Goal: Task Accomplishment & Management: Use online tool/utility

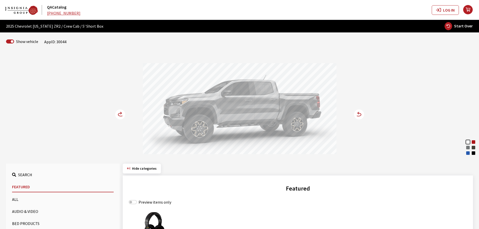
click at [119, 115] on circle at bounding box center [120, 114] width 10 height 10
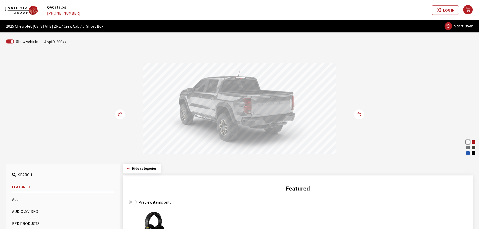
click at [119, 115] on circle at bounding box center [120, 114] width 10 height 10
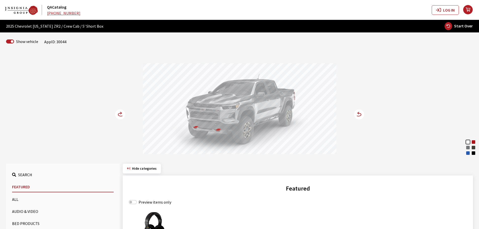
click at [121, 112] on circle at bounding box center [120, 114] width 10 height 10
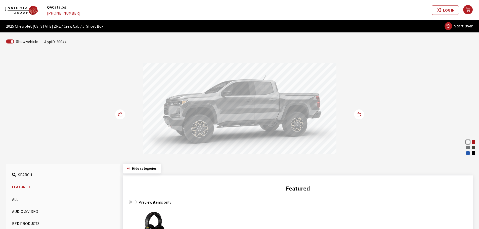
click at [121, 112] on circle at bounding box center [120, 114] width 10 height 10
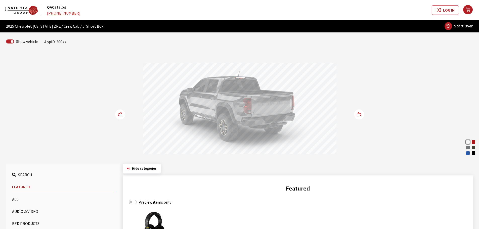
click at [473, 143] on div "Radiant Red Tintcoat" at bounding box center [473, 142] width 5 height 5
click at [118, 114] on icon at bounding box center [120, 114] width 5 height 3
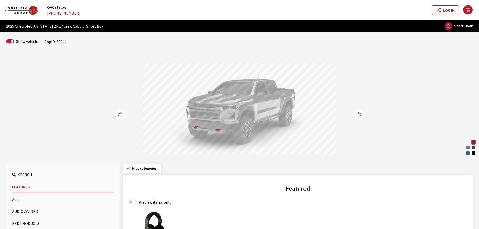
click at [118, 114] on icon at bounding box center [120, 114] width 5 height 3
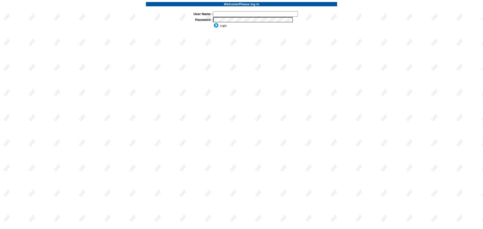
click at [222, 12] on input "text" at bounding box center [255, 13] width 85 height 5
type input "sdakes"
click at [223, 26] on input "image" at bounding box center [220, 25] width 14 height 5
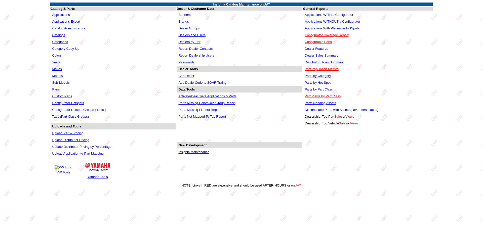
click at [325, 20] on link "Applications WITHOUT a Configurator" at bounding box center [332, 22] width 55 height 4
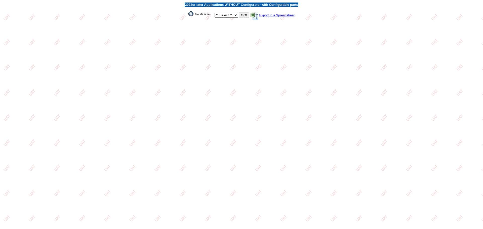
click at [234, 16] on select "** Select ** Acura Alfa Romeo Audi Bentley BMW DoubleTake Ford GM Honda Hyundai…" at bounding box center [226, 15] width 23 height 5
select select "1"
click at [215, 13] on select "** Select ** Acura Alfa Romeo Audi Bentley BMW DoubleTake Ford GM Honda Hyundai…" at bounding box center [226, 15] width 23 height 5
click at [243, 15] on input "GO!" at bounding box center [244, 15] width 10 height 5
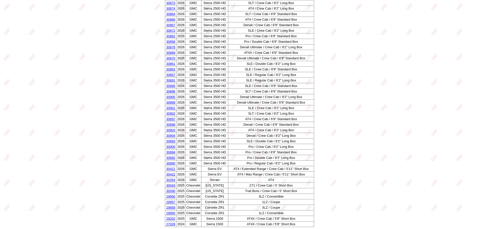
scroll to position [665, 0]
click at [171, 184] on link "30043" at bounding box center [170, 185] width 9 height 4
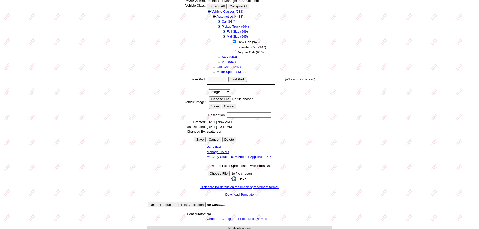
scroll to position [80, 0]
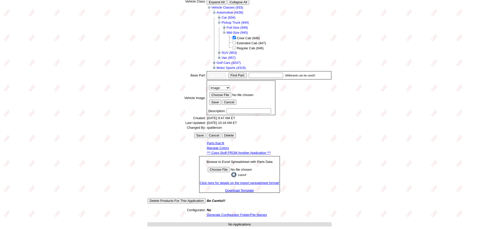
click at [234, 152] on link "*** Copy Stuff FROM Another Application ***" at bounding box center [239, 153] width 64 height 4
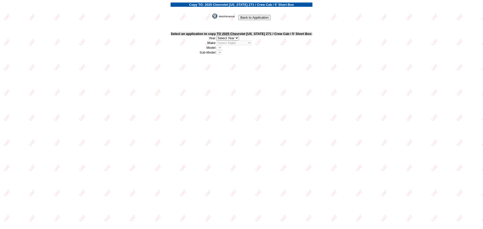
click at [239, 37] on select "2026 2025 2024 2023 2022 2021 2020 2019 2018 2017 2016 2015 2014 2013 2012 2011…" at bounding box center [227, 38] width 23 height 5
select select "43"
click at [219, 36] on select "2026 2025 2024 2023 2022 2021 2020 2019 2018 2017 2016 2015 2014 2013 2012 2011…" at bounding box center [227, 38] width 23 height 5
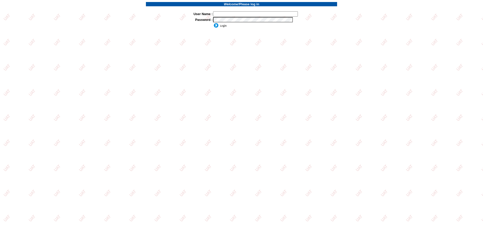
click at [242, 14] on input "text" at bounding box center [255, 13] width 85 height 5
type input "sdakes"
click at [222, 26] on input "image" at bounding box center [220, 25] width 14 height 5
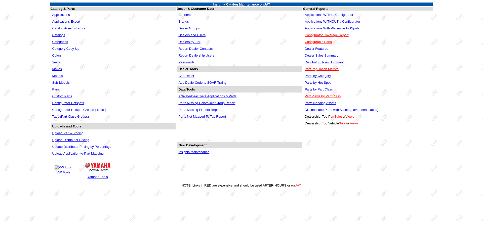
click at [338, 20] on link "Applications WITHOUT a Configurator" at bounding box center [332, 22] width 55 height 4
click at [61, 14] on link "Applications" at bounding box center [61, 15] width 18 height 4
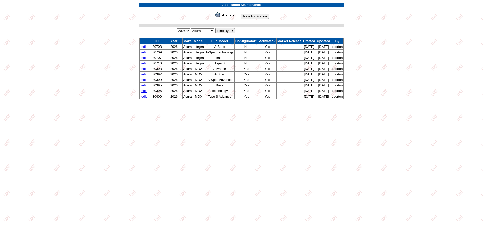
click at [242, 30] on input "text" at bounding box center [257, 30] width 45 height 5
type input "30043"
click at [214, 17] on input "image" at bounding box center [214, 17] width 0 height 0
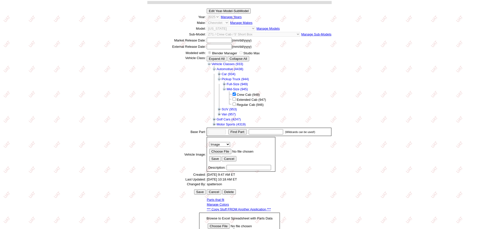
scroll to position [91, 0]
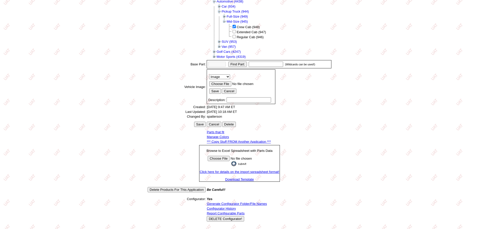
click at [251, 141] on link "*** Copy Stuff FROM Another Application ***" at bounding box center [239, 142] width 64 height 4
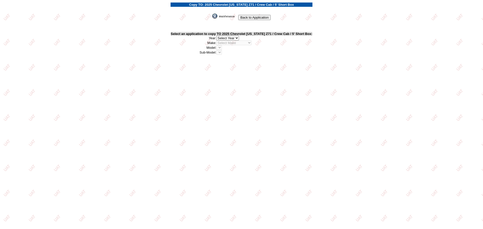
click at [239, 38] on select "2026 2025 2024 2023 2022 2021 2020 2019 2018 2017 2016 2015 2014 2013 2012 2011…" at bounding box center [227, 38] width 23 height 5
select select "43"
click at [219, 36] on select "2026 2025 2024 2023 2022 2021 2020 2019 2018 2017 2016 2015 2014 2013 2012 2011…" at bounding box center [227, 38] width 23 height 5
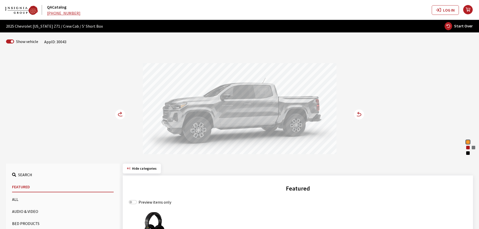
click at [120, 112] on circle at bounding box center [120, 114] width 10 height 10
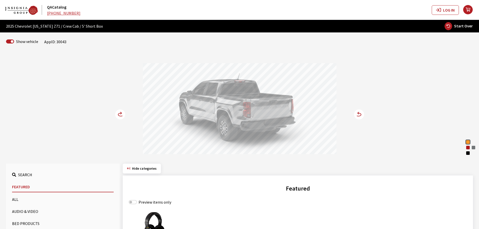
click at [120, 112] on circle at bounding box center [120, 114] width 10 height 10
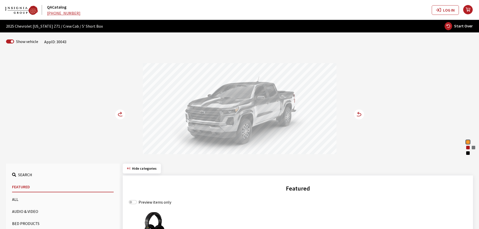
click at [120, 112] on circle at bounding box center [120, 114] width 10 height 10
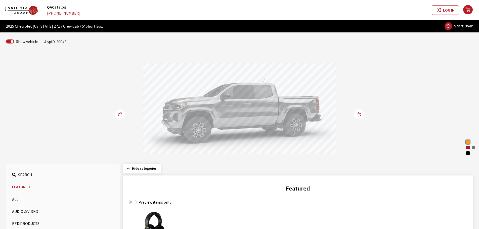
click at [118, 113] on circle at bounding box center [120, 114] width 10 height 10
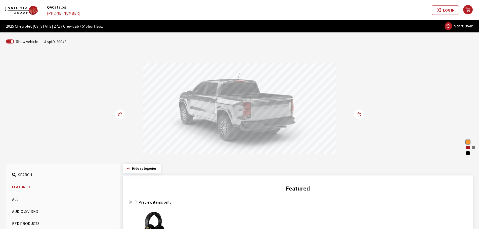
click at [118, 113] on circle at bounding box center [120, 114] width 10 height 10
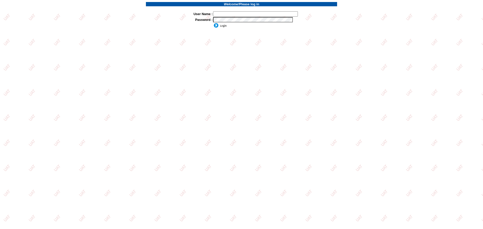
click at [225, 10] on td at bounding box center [241, 8] width 191 height 4
click at [228, 13] on input "text" at bounding box center [255, 13] width 85 height 5
type input "sdakes"
click at [218, 26] on input "image" at bounding box center [220, 25] width 14 height 5
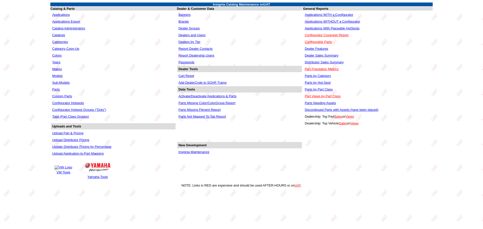
click at [321, 22] on link "Applications WITHOUT a Configurator" at bounding box center [332, 22] width 55 height 4
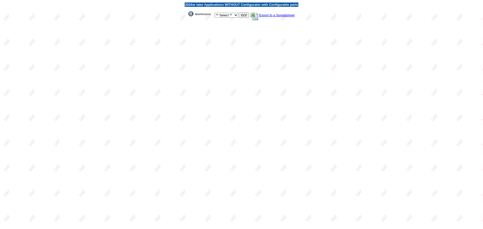
click at [232, 15] on select "** Select ** Acura Alfa Romeo Audi Bentley BMW DoubleTake [PERSON_NAME] Honda H…" at bounding box center [226, 15] width 23 height 5
select select "1"
click at [215, 13] on select "** Select ** Acura Alfa Romeo Audi Bentley BMW DoubleTake [PERSON_NAME] Honda H…" at bounding box center [226, 15] width 23 height 5
click at [244, 16] on input "GO!" at bounding box center [244, 15] width 10 height 5
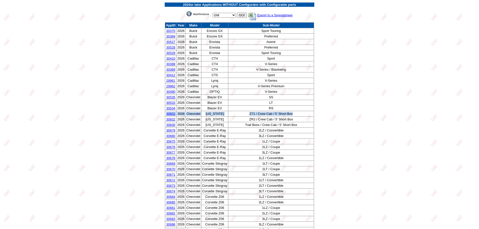
drag, startPoint x: 293, startPoint y: 113, endPoint x: 167, endPoint y: 112, distance: 126.5
click at [167, 112] on tr "30831 2026 Chevrolet [US_STATE] Z71 / Crew Cab / 5' Short Box" at bounding box center [239, 114] width 149 height 6
copy tr "30831 2026 Chevrolet [US_STATE] Z71 / Crew Cab / 5' Short Box"
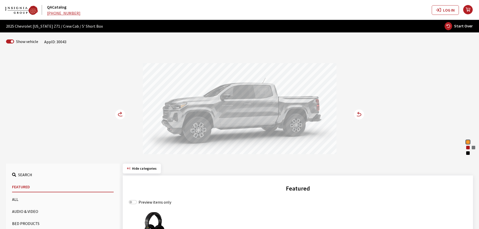
click at [122, 112] on circle at bounding box center [120, 114] width 10 height 10
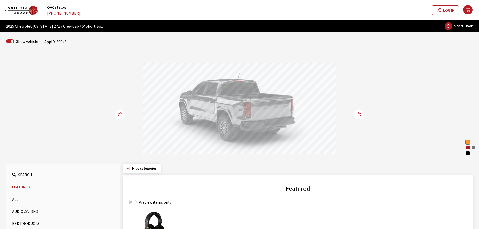
click at [122, 112] on circle at bounding box center [120, 114] width 10 height 10
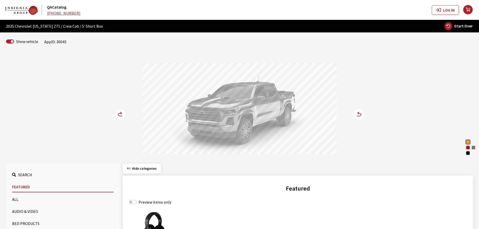
click at [122, 112] on circle at bounding box center [120, 114] width 10 height 10
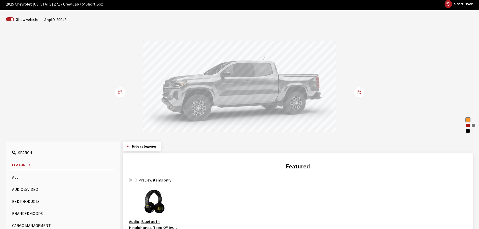
scroll to position [101, 0]
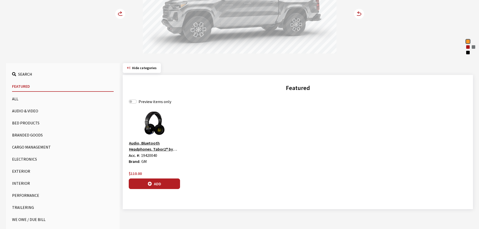
click at [23, 170] on button "Exterior" at bounding box center [63, 171] width 102 height 10
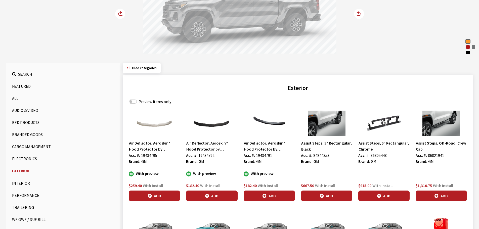
click at [328, 145] on button "Assist Steps, 5" Rectangular, Black" at bounding box center [326, 146] width 51 height 13
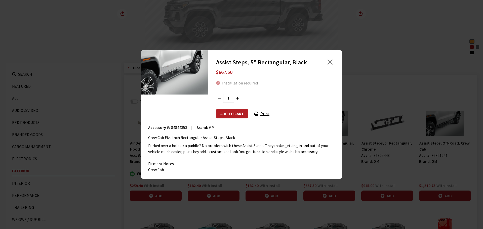
click at [181, 127] on span "84844353" at bounding box center [179, 127] width 16 height 5
copy span "84844353"
click at [328, 60] on button "Close" at bounding box center [330, 62] width 8 height 8
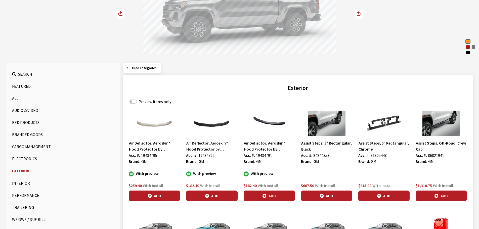
click at [380, 144] on button "Assist Steps, 5" Rectangular, Chrome" at bounding box center [383, 146] width 51 height 13
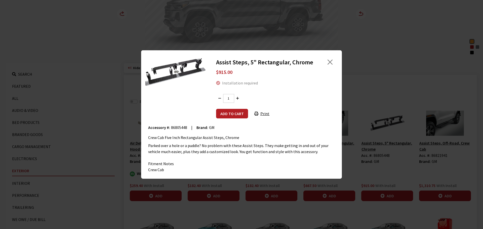
click at [173, 128] on span "86805448" at bounding box center [179, 127] width 16 height 5
copy span "86805448"
click at [331, 61] on button "Close" at bounding box center [330, 62] width 8 height 8
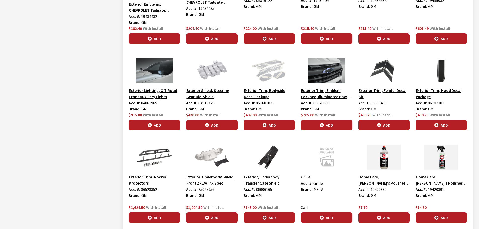
scroll to position [704, 0]
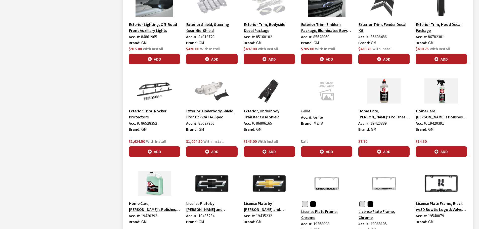
click at [153, 122] on span "86528352" at bounding box center [149, 123] width 16 height 5
copy span "86528352"
click at [150, 121] on span "86528352" at bounding box center [149, 123] width 16 height 5
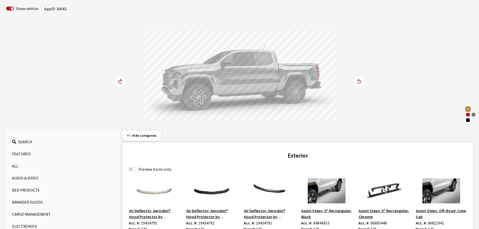
scroll to position [25, 0]
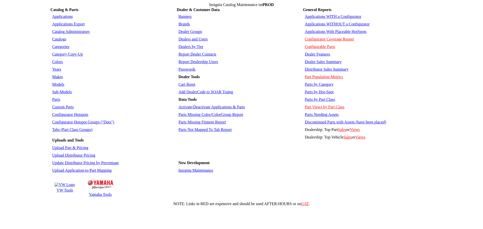
click at [57, 97] on link "Parts" at bounding box center [56, 99] width 8 height 4
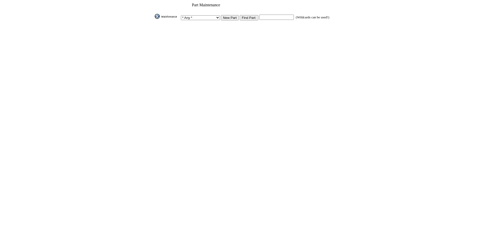
click at [276, 15] on input "text" at bounding box center [276, 17] width 34 height 5
paste input "22805436"
type input "22805436"
click at [250, 16] on input "Find Part:" at bounding box center [249, 17] width 19 height 5
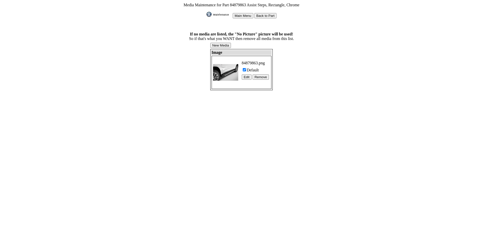
click at [233, 67] on img at bounding box center [225, 72] width 25 height 25
click at [228, 60] on img at bounding box center [225, 72] width 25 height 25
click at [196, 94] on html "Media Maintenance for Part 84184301 Molded Assist Steps, Black Main Menu Back t…" at bounding box center [241, 47] width 483 height 94
click at [220, 62] on img at bounding box center [225, 72] width 25 height 25
click at [227, 67] on img at bounding box center [224, 67] width 25 height 14
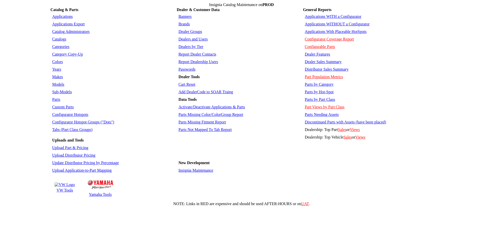
click at [55, 97] on link "Parts" at bounding box center [56, 99] width 8 height 4
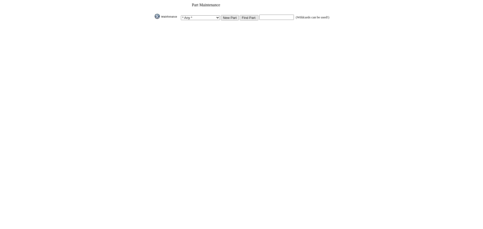
click at [272, 15] on input "text" at bounding box center [276, 17] width 34 height 5
paste input "86528352"
type input "86528352"
click at [251, 16] on input "Find Part:" at bounding box center [249, 17] width 19 height 5
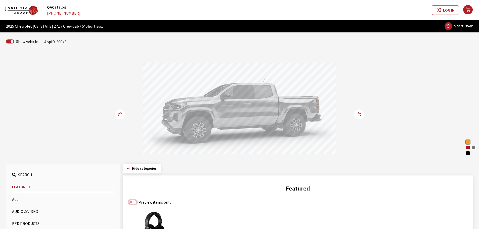
click at [134, 202] on input "Preview items only" at bounding box center [133, 202] width 8 height 4
checkbox input "true"
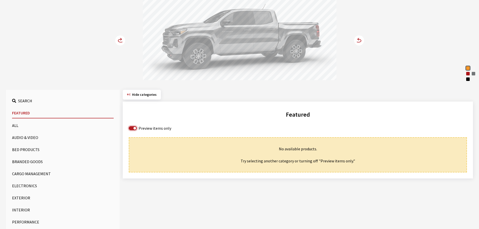
scroll to position [75, 0]
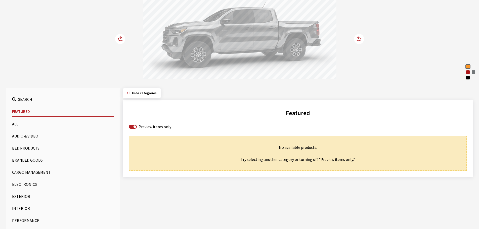
click at [29, 195] on button "Exterior" at bounding box center [63, 196] width 102 height 10
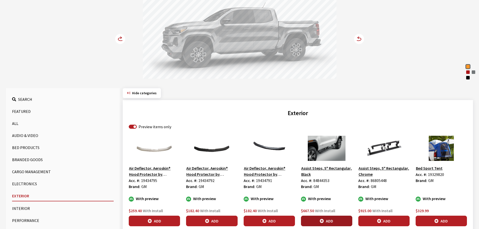
click at [316, 219] on button "Add" at bounding box center [326, 221] width 51 height 11
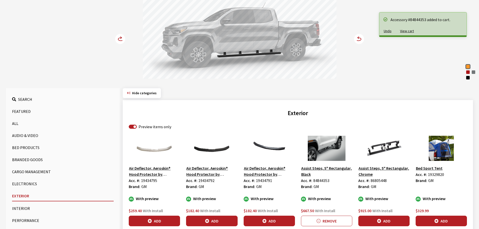
click at [119, 38] on icon at bounding box center [120, 39] width 5 height 3
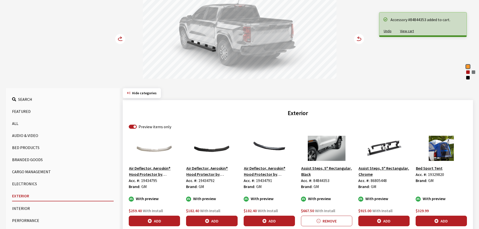
click at [119, 38] on icon at bounding box center [120, 39] width 5 height 3
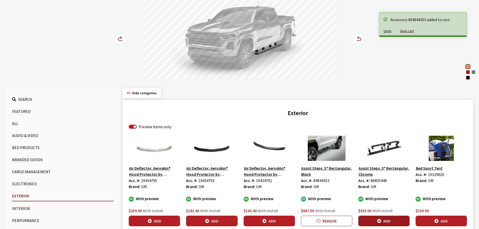
click at [371, 220] on button "Add" at bounding box center [383, 221] width 51 height 11
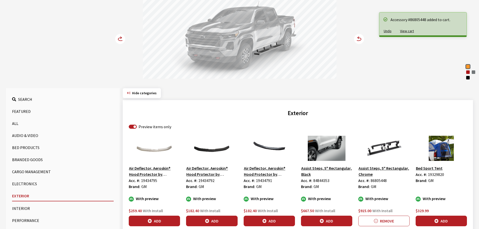
click at [123, 36] on circle at bounding box center [120, 39] width 10 height 10
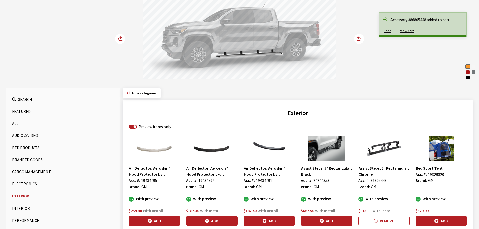
click at [123, 36] on circle at bounding box center [120, 39] width 10 height 10
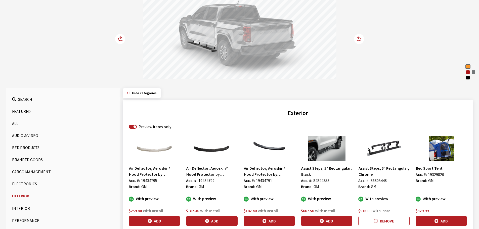
click at [123, 36] on circle at bounding box center [120, 39] width 10 height 10
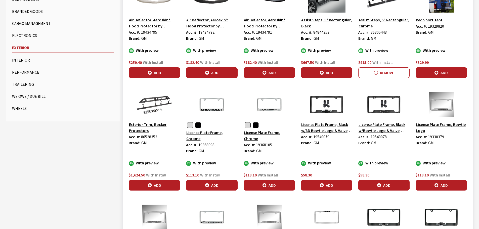
scroll to position [226, 0]
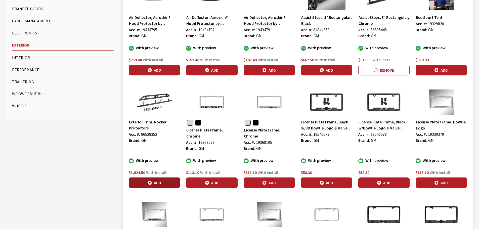
click at [164, 178] on button "Add" at bounding box center [154, 183] width 51 height 11
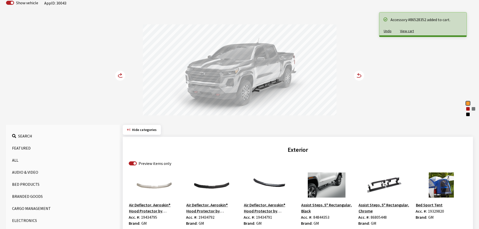
scroll to position [25, 0]
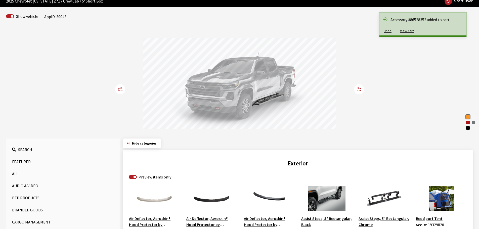
click at [119, 87] on circle at bounding box center [120, 89] width 10 height 10
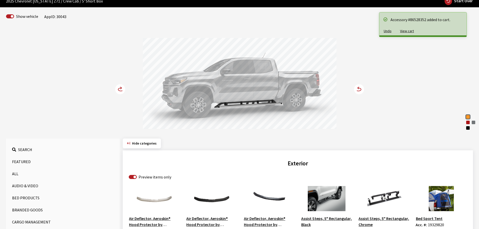
click at [119, 87] on circle at bounding box center [120, 89] width 10 height 10
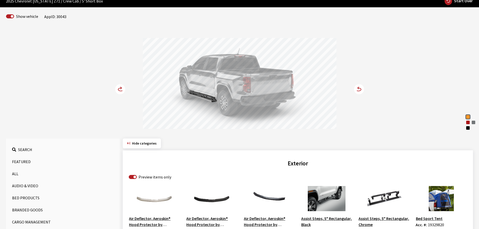
click at [119, 87] on circle at bounding box center [120, 89] width 10 height 10
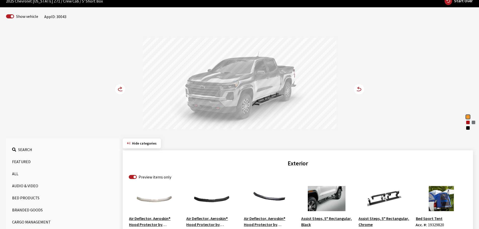
click at [119, 87] on circle at bounding box center [120, 89] width 10 height 10
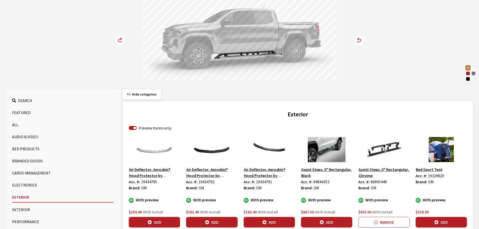
scroll to position [101, 0]
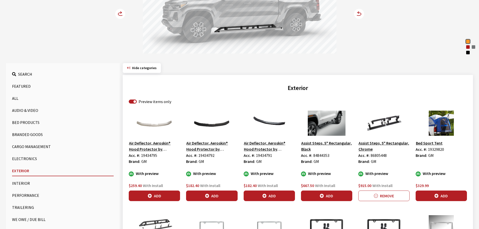
click at [376, 152] on button "Assist Steps, 5" Rectangular, Chrome" at bounding box center [383, 146] width 51 height 13
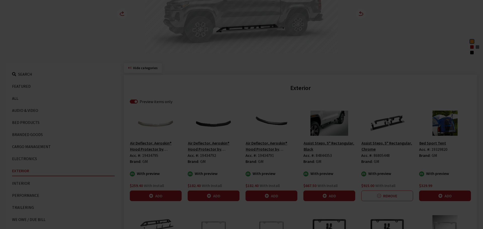
click at [376, 152] on body "QACatalog 888-579-4458 Log In 2 Select a vehicle to get started: Year 2026 2025…" at bounding box center [241, 176] width 483 height 555
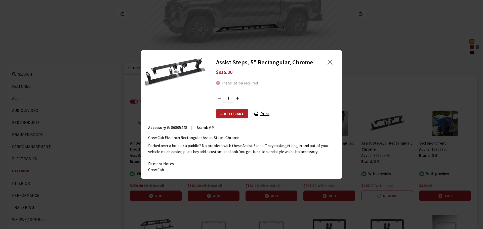
click at [177, 127] on span "86805448" at bounding box center [179, 127] width 16 height 5
copy span "86805448"
click at [328, 61] on button "Close" at bounding box center [330, 62] width 8 height 8
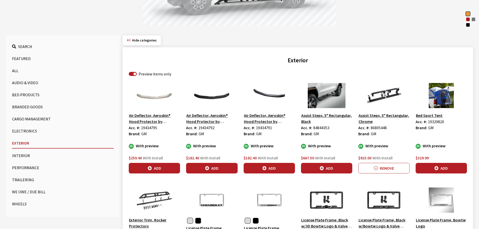
scroll to position [201, 0]
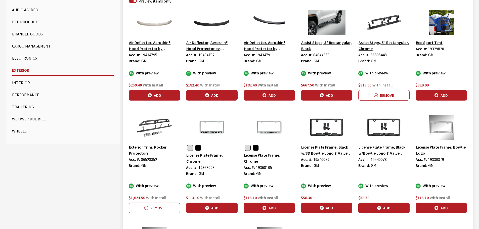
click at [153, 159] on span "86528352" at bounding box center [149, 159] width 16 height 5
copy span "86528352"
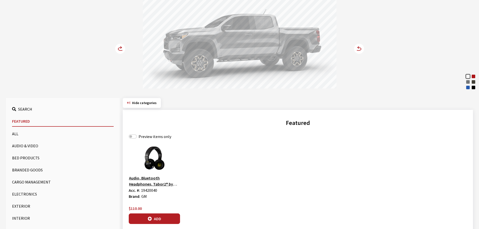
scroll to position [75, 0]
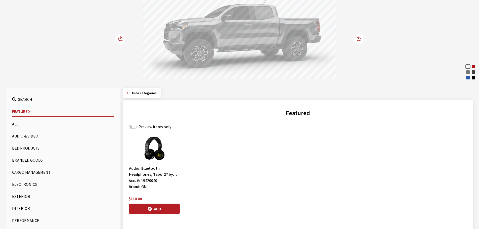
click at [118, 34] on icon at bounding box center [120, 39] width 10 height 10
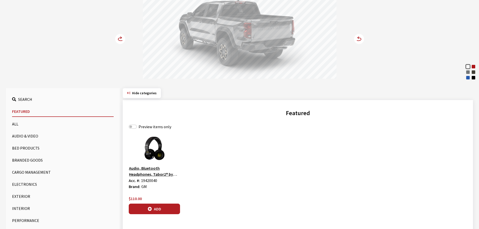
click at [19, 149] on button "Bed Products" at bounding box center [63, 148] width 102 height 10
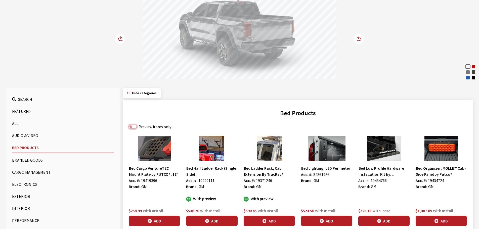
click at [132, 127] on input "Preview items only" at bounding box center [133, 127] width 8 height 4
checkbox input "true"
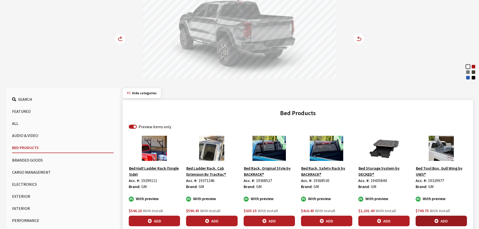
click at [435, 222] on icon "button" at bounding box center [437, 221] width 4 height 4
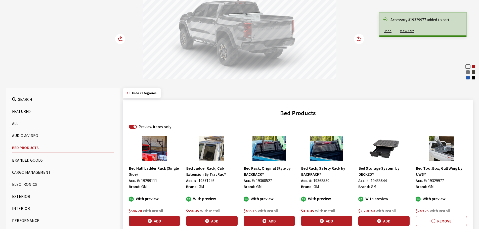
click at [475, 67] on div "Radiant Red Tintcoat" at bounding box center [473, 66] width 5 height 5
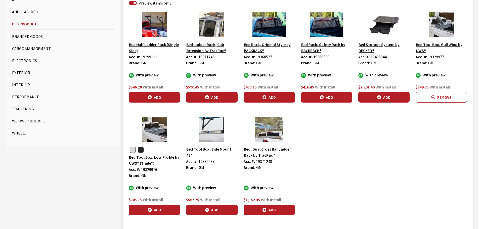
scroll to position [201, 0]
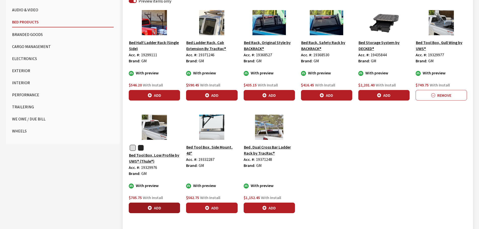
click at [153, 208] on button "Add" at bounding box center [154, 208] width 51 height 11
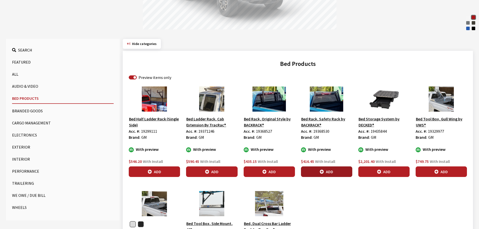
scroll to position [44, 0]
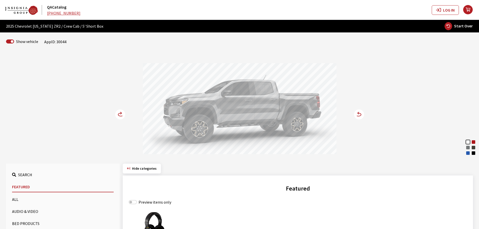
click at [119, 113] on icon at bounding box center [120, 114] width 10 height 10
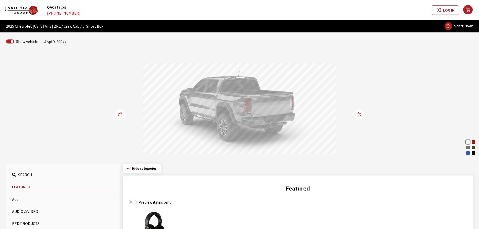
click at [35, 222] on button "Bed Products" at bounding box center [63, 224] width 102 height 10
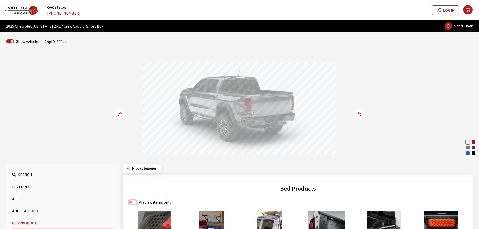
click at [134, 203] on input "Preview items only" at bounding box center [133, 202] width 8 height 4
checkbox input "true"
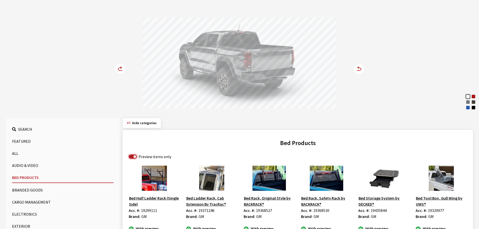
scroll to position [101, 0]
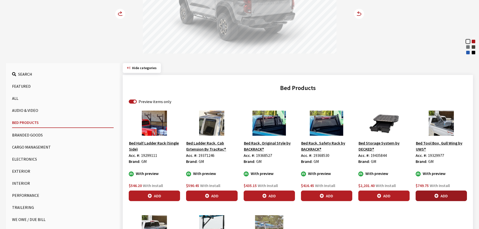
click at [429, 197] on button "Add" at bounding box center [441, 196] width 51 height 11
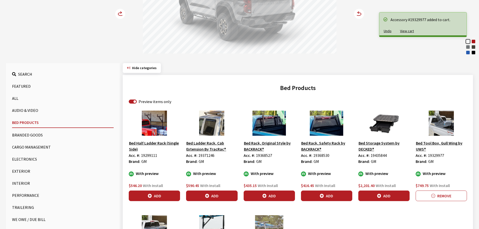
click at [475, 42] on div "Radiant Red Tintcoat" at bounding box center [473, 41] width 5 height 5
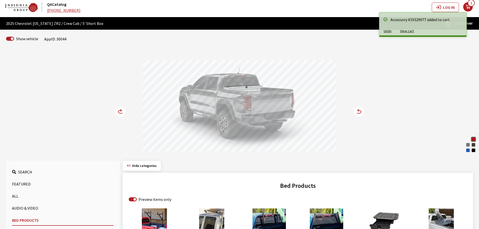
scroll to position [0, 0]
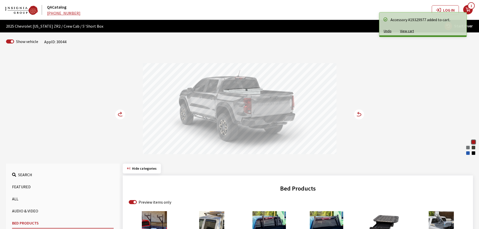
click at [124, 112] on circle at bounding box center [120, 114] width 10 height 10
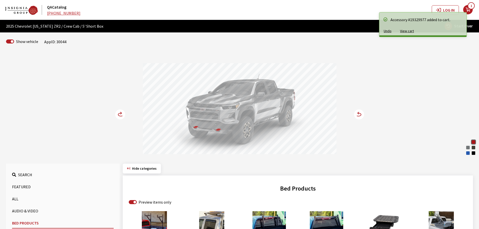
click at [124, 112] on circle at bounding box center [120, 114] width 10 height 10
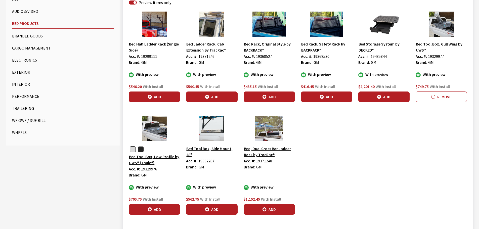
scroll to position [201, 0]
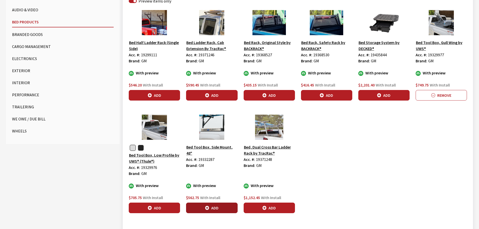
click at [220, 204] on button "Add" at bounding box center [211, 208] width 51 height 11
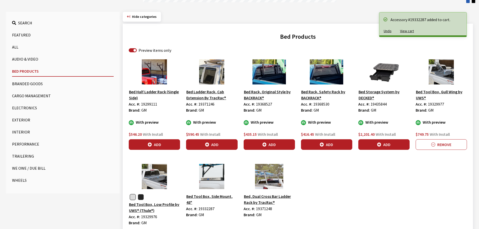
scroll to position [75, 0]
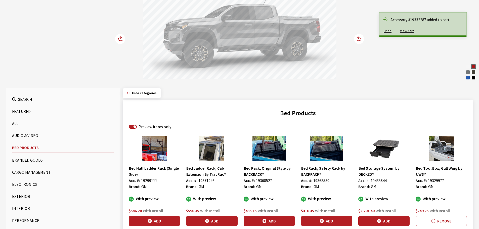
click at [119, 38] on icon at bounding box center [120, 39] width 5 height 3
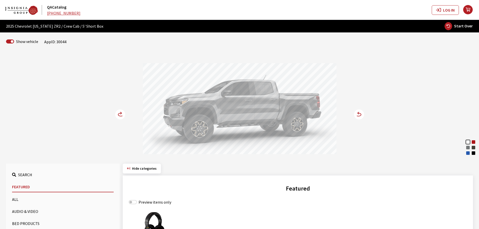
click at [475, 141] on div "Radiant Red Tintcoat" at bounding box center [473, 142] width 5 height 5
click at [121, 114] on icon at bounding box center [120, 113] width 1 height 2
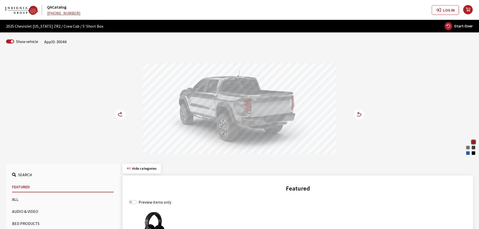
click at [26, 224] on button "Bed Products" at bounding box center [63, 224] width 102 height 10
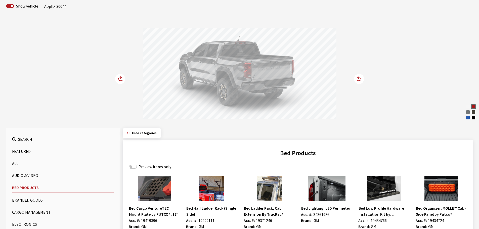
scroll to position [101, 0]
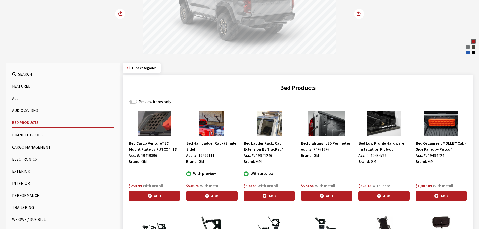
click at [145, 102] on label "Preview items only" at bounding box center [155, 102] width 33 height 6
click at [137, 102] on input "Preview items only" at bounding box center [133, 102] width 8 height 4
checkbox input "true"
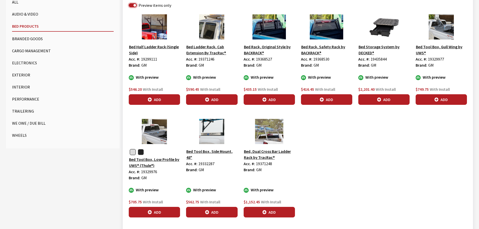
scroll to position [201, 0]
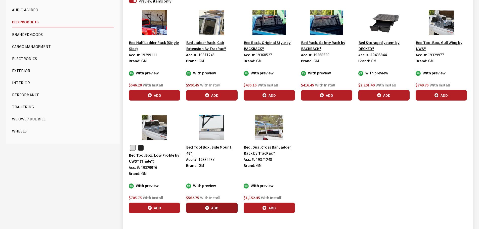
click at [216, 207] on button "Add" at bounding box center [211, 208] width 51 height 11
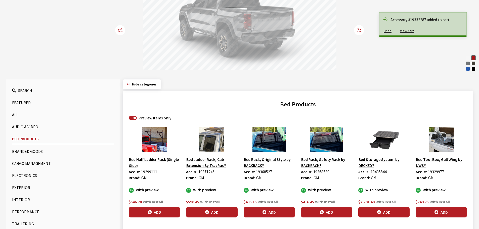
scroll to position [75, 0]
